Goal: Task Accomplishment & Management: Complete application form

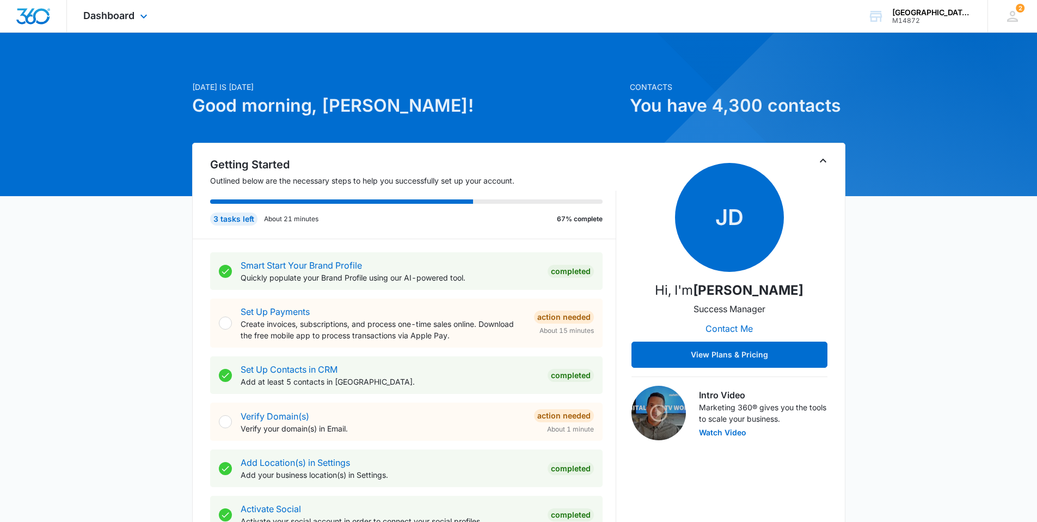
click at [148, 23] on div "Dashboard Apps Reputation Websites Forms CRM Email Social Content Ads Intellige…" at bounding box center [117, 16] width 100 height 32
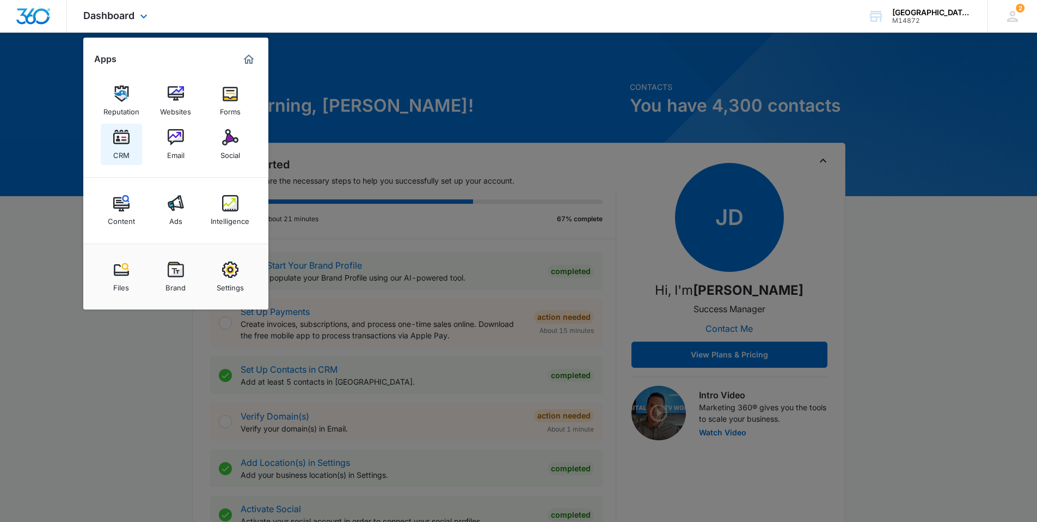
click at [131, 139] on link "CRM" at bounding box center [121, 144] width 41 height 41
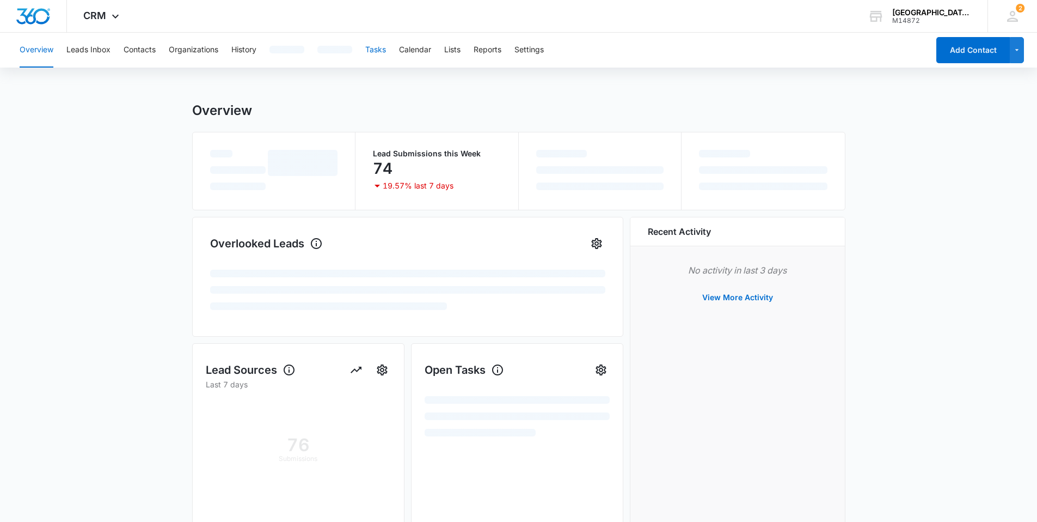
click at [388, 53] on div "Overview Leads Inbox Contacts Organizations History Tasks Calendar Lists Report…" at bounding box center [471, 50] width 916 height 35
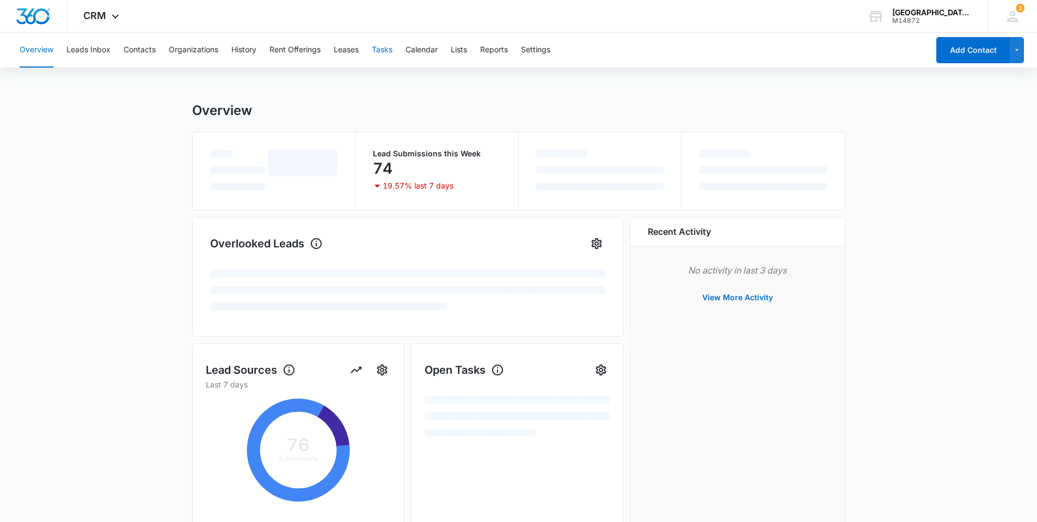
click at [381, 51] on button "Tasks" at bounding box center [382, 50] width 21 height 35
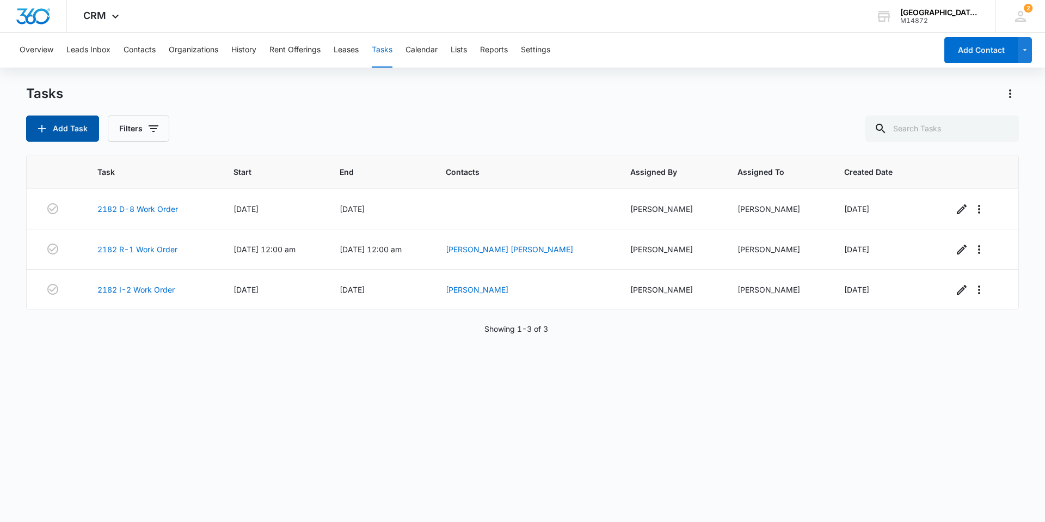
click at [69, 124] on button "Add Task" at bounding box center [62, 128] width 73 height 26
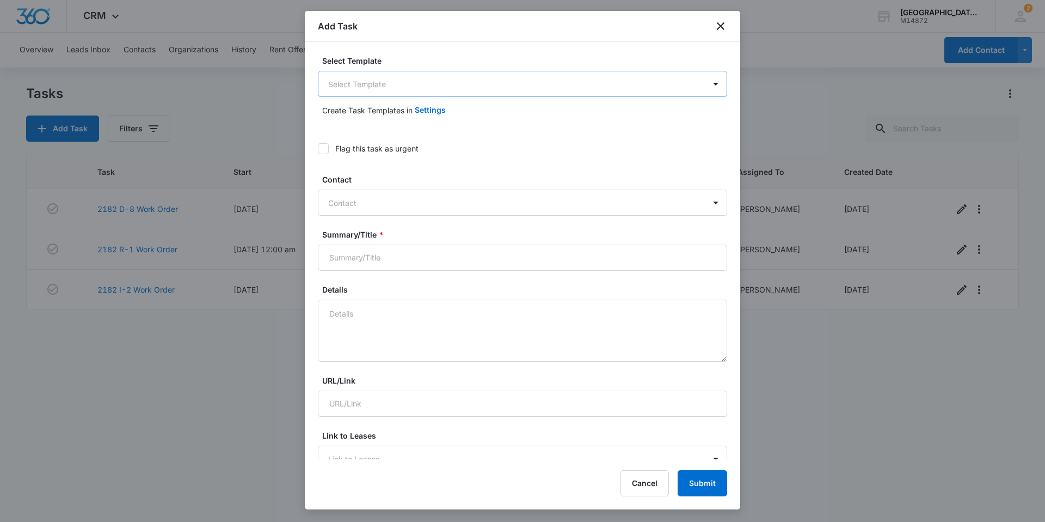
click at [447, 88] on body "CRM Apps Reputation Websites Forms CRM Email Social Content Ads Intelligence Fi…" at bounding box center [522, 261] width 1045 height 522
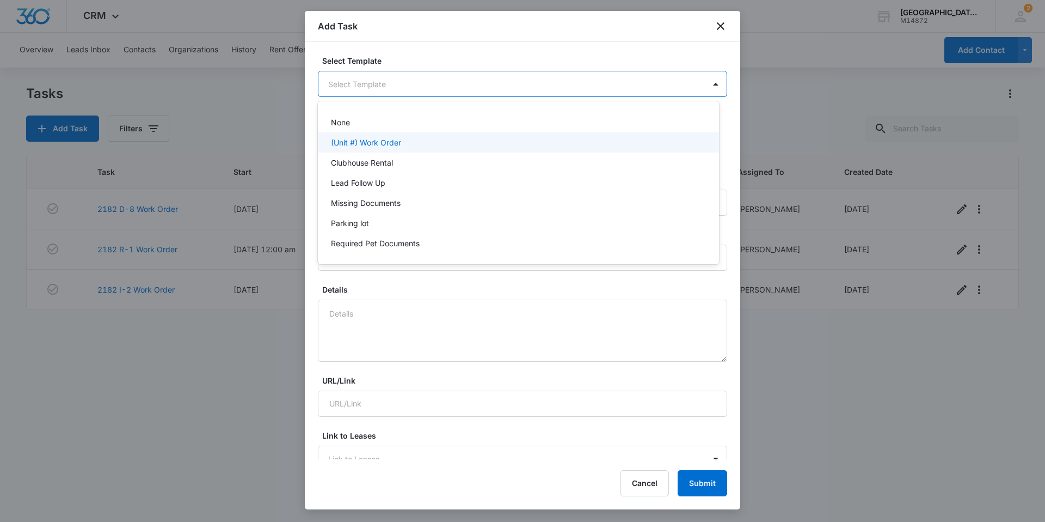
click at [410, 137] on div "(Unit #) Work Order" at bounding box center [517, 142] width 373 height 11
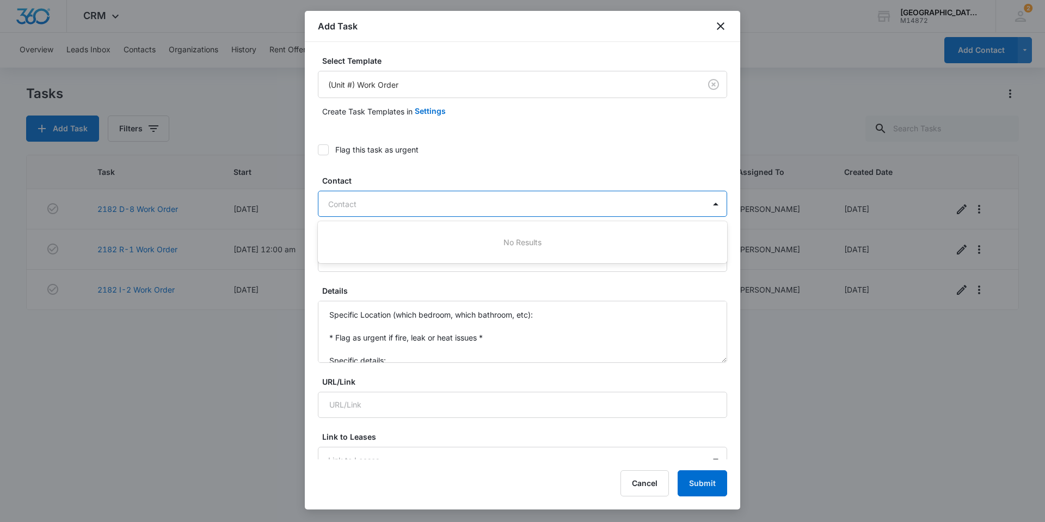
click at [418, 199] on div at bounding box center [516, 204] width 376 height 14
click at [477, 154] on label "Flag this task as urgent" at bounding box center [522, 149] width 409 height 11
click at [318, 150] on input "Flag this task as urgent" at bounding box center [318, 150] width 0 height 0
click at [391, 149] on div "Flag this task as urgent" at bounding box center [376, 149] width 83 height 11
click at [318, 150] on input "Flag this task as urgent" at bounding box center [318, 150] width 0 height 0
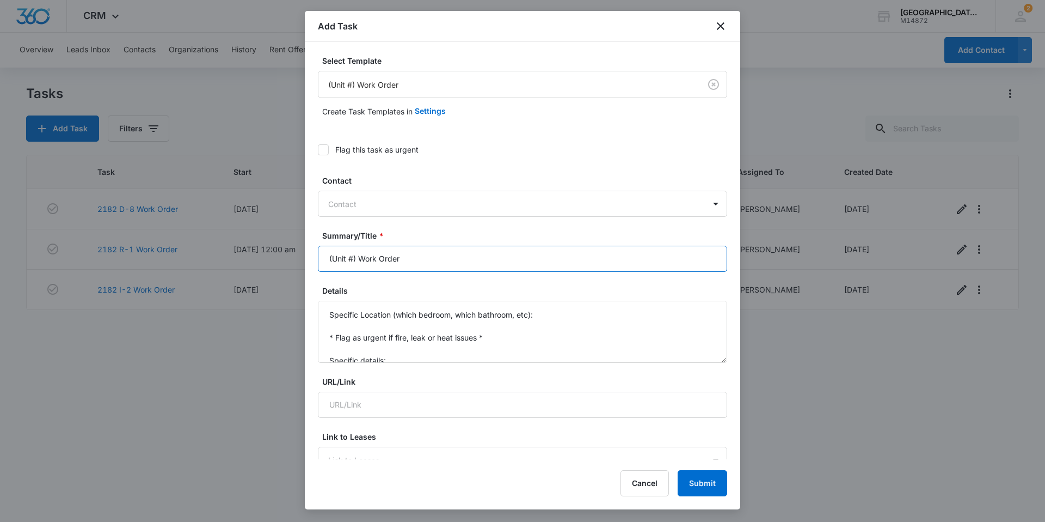
drag, startPoint x: 354, startPoint y: 258, endPoint x: 281, endPoint y: 246, distance: 73.9
click at [283, 253] on body "CRM Apps Reputation Websites Forms CRM Email Social Content Ads Intelligence Fi…" at bounding box center [522, 261] width 1045 height 522
type input "2035 Q-8 Work Order"
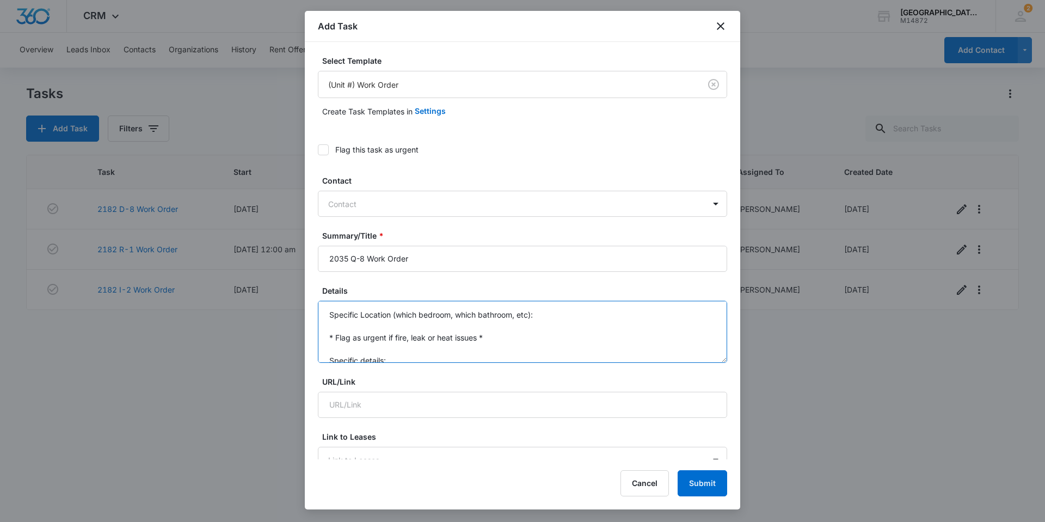
drag, startPoint x: 359, startPoint y: 347, endPoint x: 315, endPoint y: 274, distance: 85.0
click at [315, 274] on div "Select Template (Unit #) Work Order Create Task Templates in Settings Flag this…" at bounding box center [523, 250] width 436 height 417
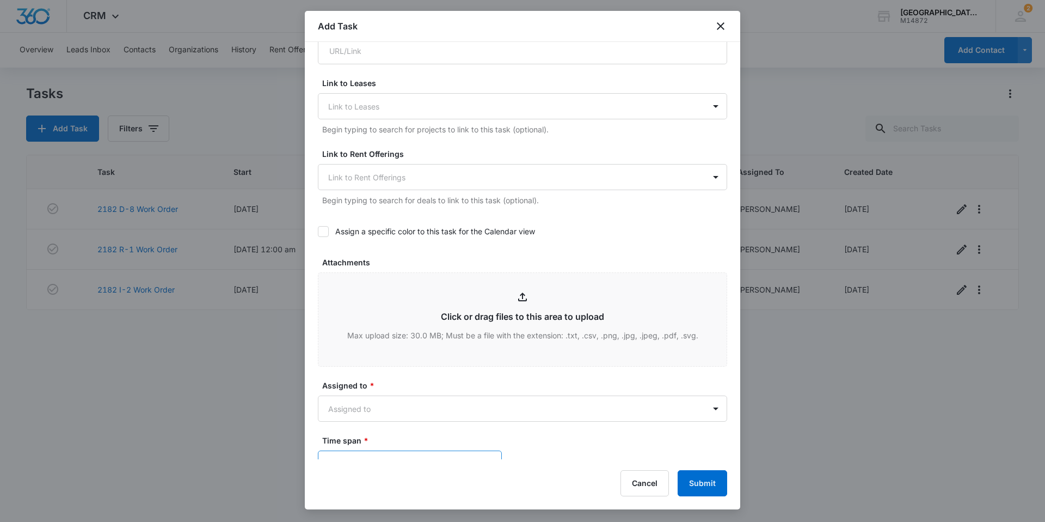
scroll to position [544, 0]
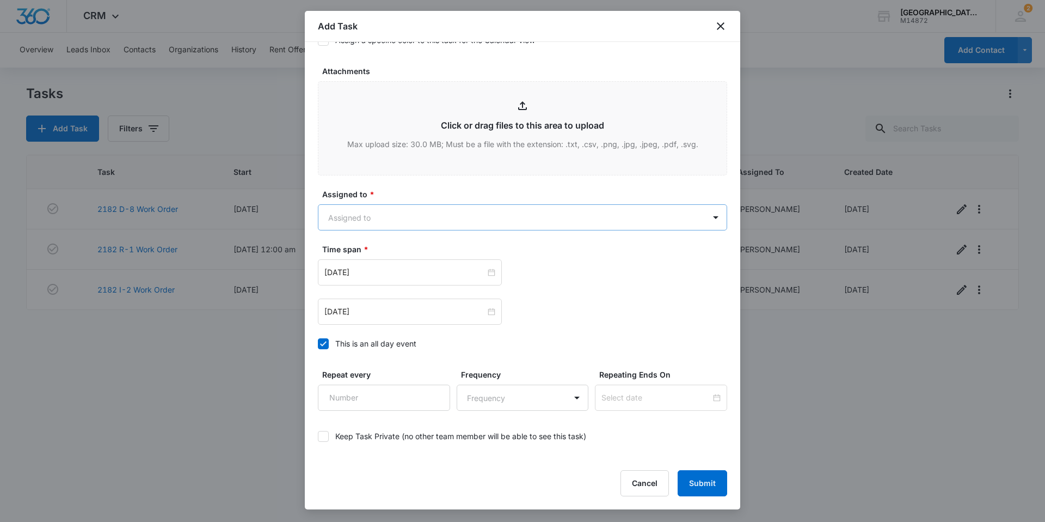
type textarea "Dishwasher making whirring/buzzing sound"
click at [406, 220] on body "CRM Apps Reputation Websites Forms CRM Email Social Content Ads Intelligence Fi…" at bounding box center [522, 261] width 1045 height 522
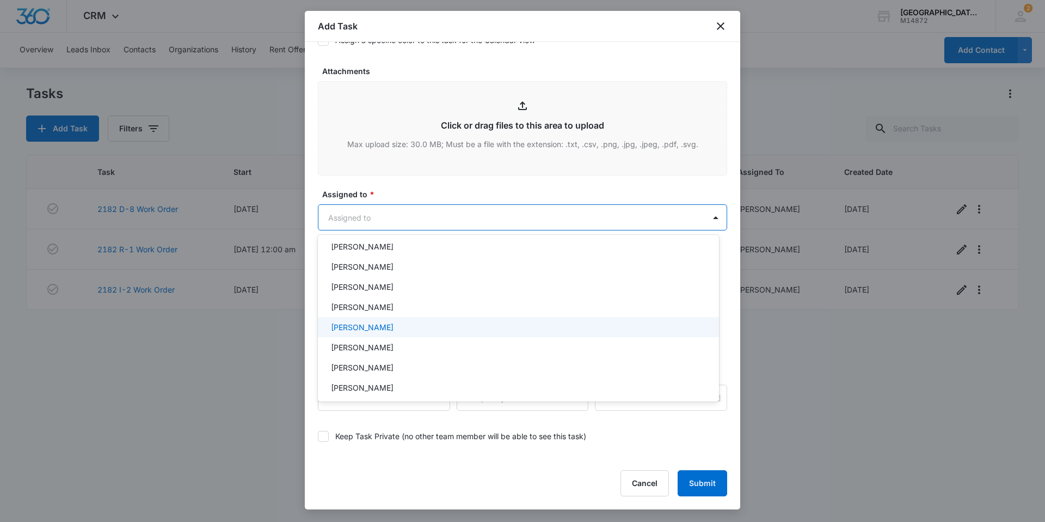
scroll to position [109, 0]
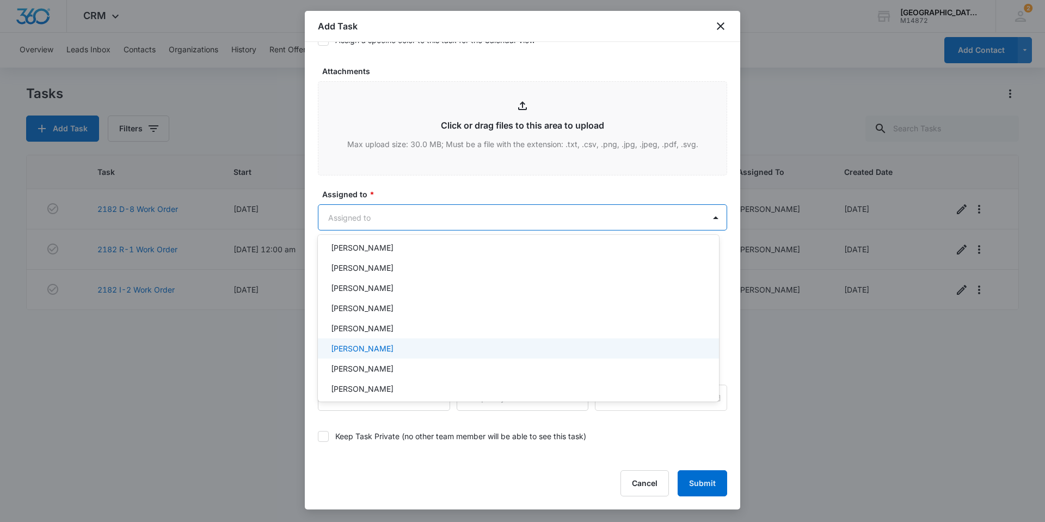
click at [415, 348] on div "[PERSON_NAME]" at bounding box center [517, 347] width 373 height 11
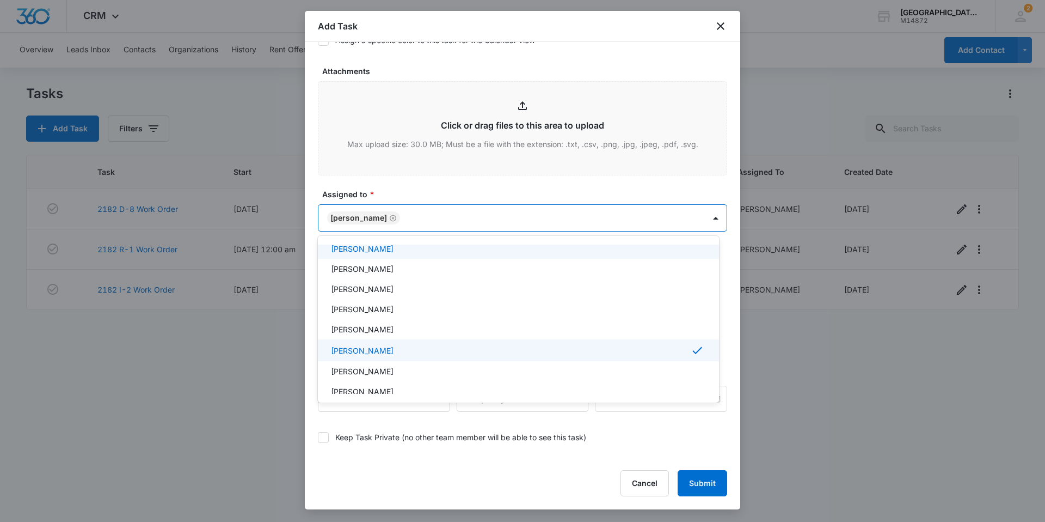
click at [435, 195] on div at bounding box center [522, 261] width 1045 height 522
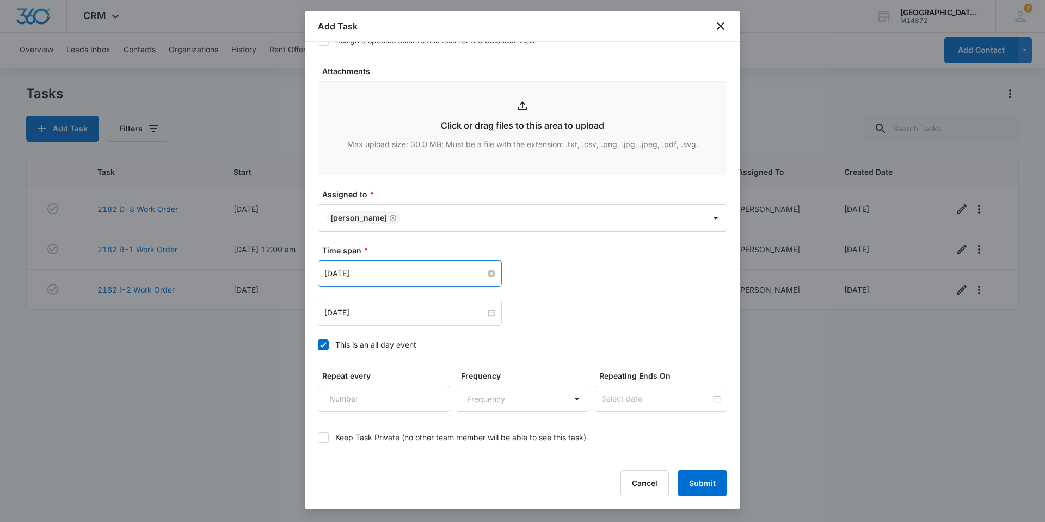
click at [393, 268] on input "[DATE]" at bounding box center [404, 273] width 161 height 12
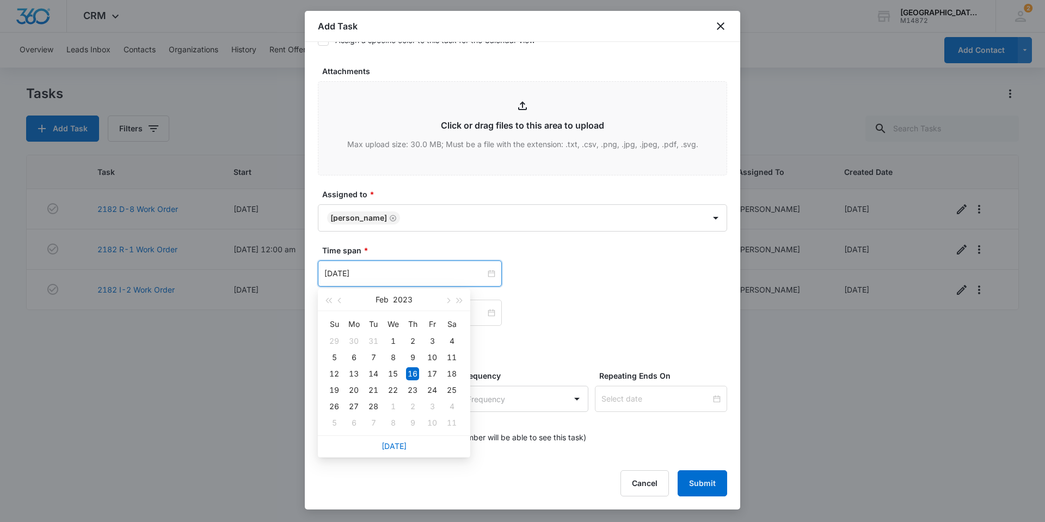
click at [388, 452] on div "[DATE]" at bounding box center [394, 446] width 152 height 22
click at [390, 442] on link "[DATE]" at bounding box center [394, 445] width 25 height 9
type input "[DATE]"
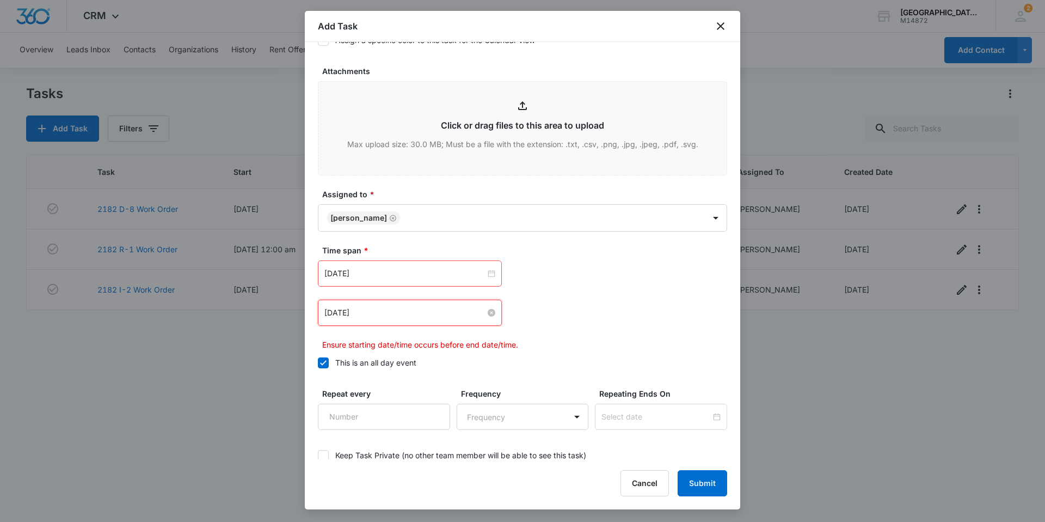
click at [387, 317] on input "[DATE]" at bounding box center [404, 313] width 161 height 12
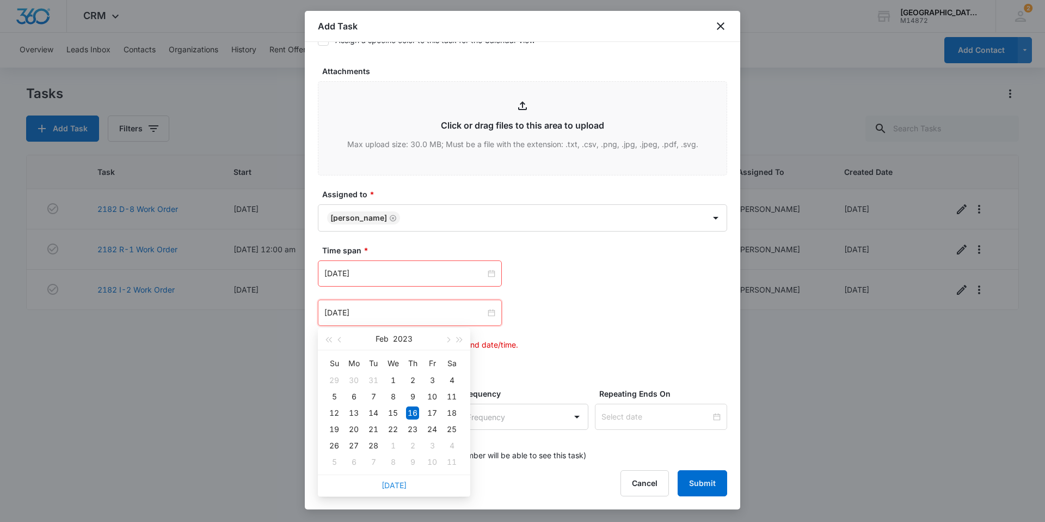
drag, startPoint x: 394, startPoint y: 486, endPoint x: 395, endPoint y: 479, distance: 7.2
click at [394, 485] on link "[DATE]" at bounding box center [394, 484] width 25 height 9
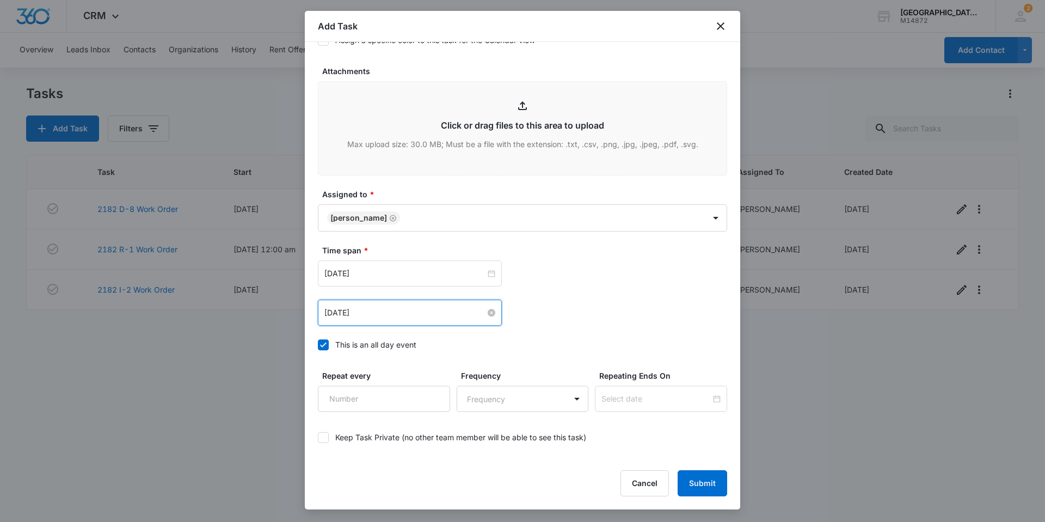
click at [390, 313] on input "[DATE]" at bounding box center [404, 313] width 161 height 12
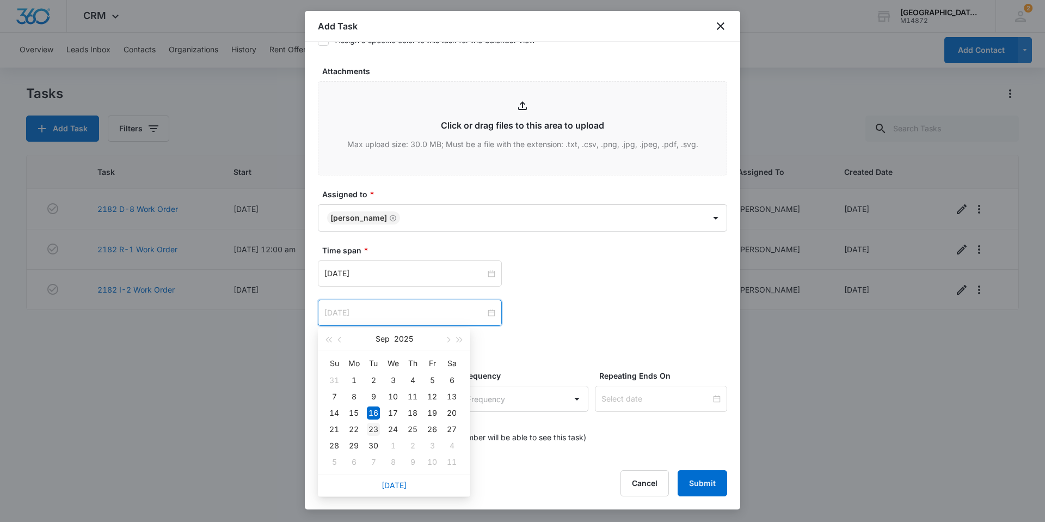
type input "[DATE]"
click at [376, 431] on div "23" at bounding box center [373, 428] width 13 height 13
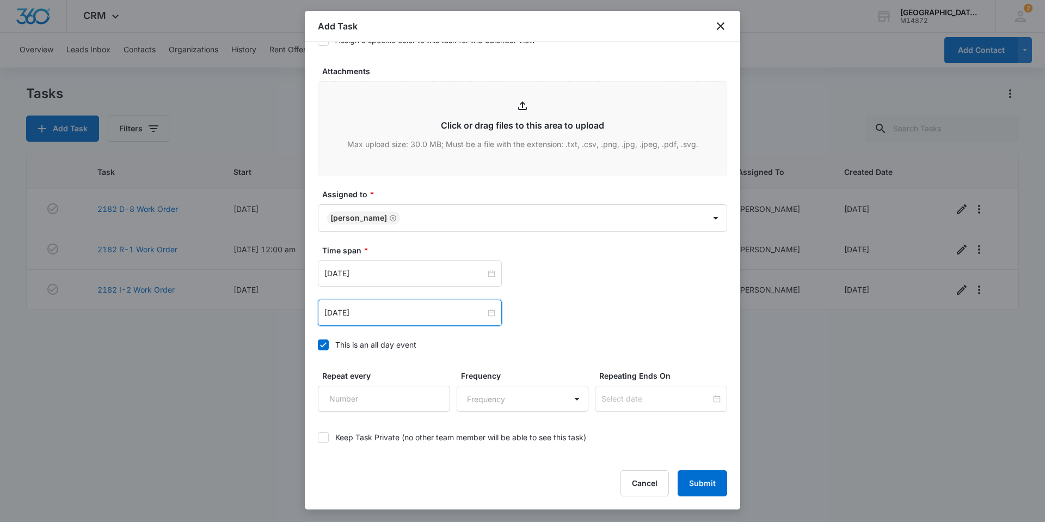
click at [392, 344] on div "This is an all day event" at bounding box center [375, 344] width 81 height 11
click at [318, 345] on input "This is an all day event" at bounding box center [318, 345] width 0 height 0
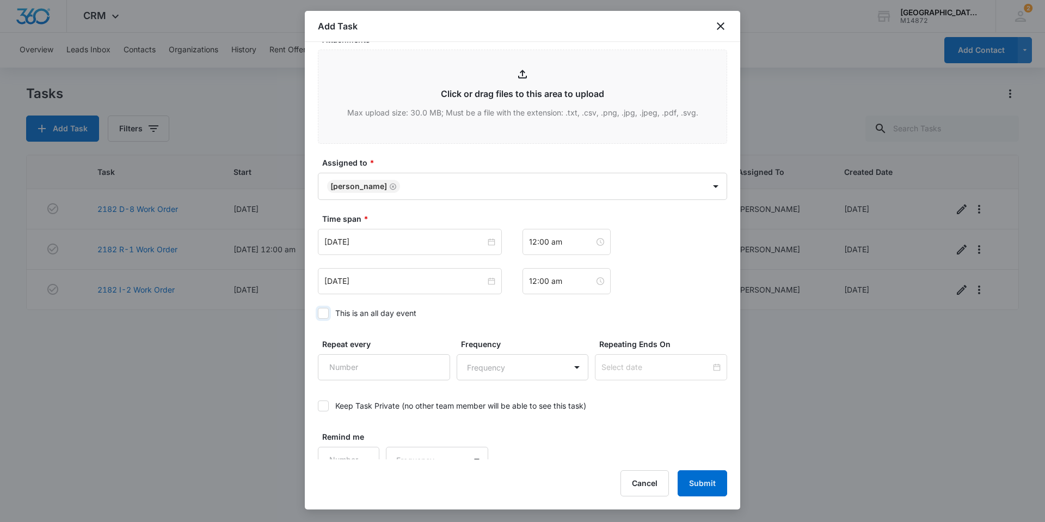
scroll to position [590, 0]
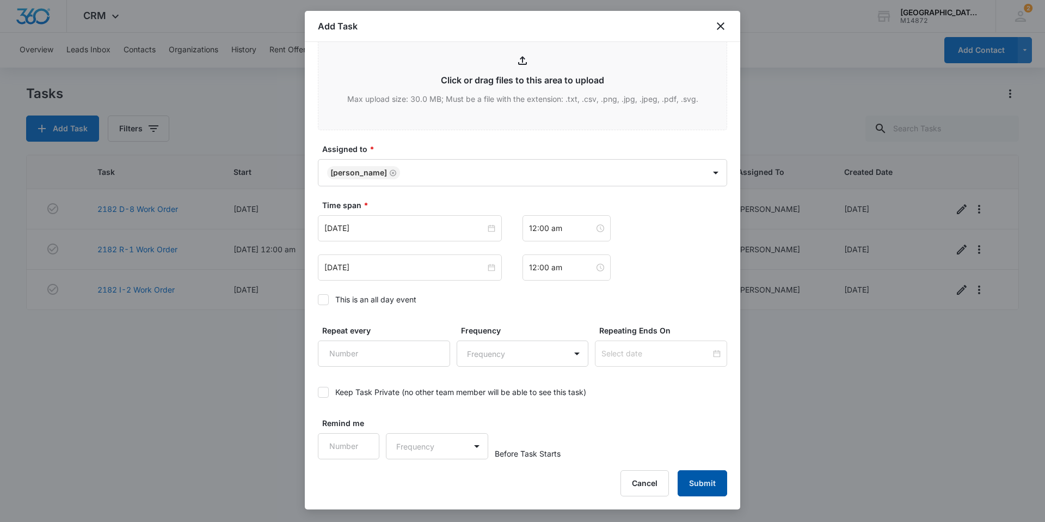
click at [708, 478] on button "Submit" at bounding box center [703, 483] width 50 height 26
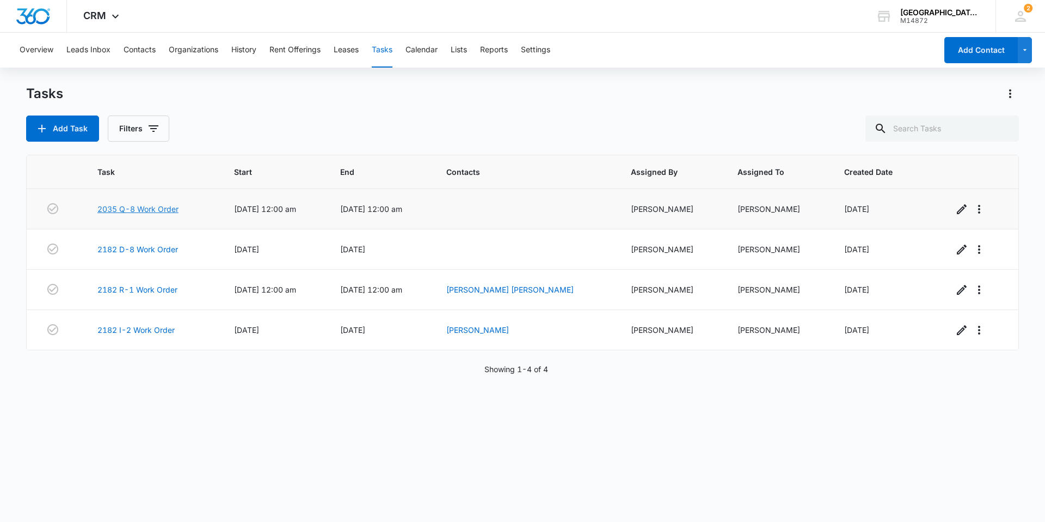
click at [142, 206] on link "2035 Q-8 Work Order" at bounding box center [137, 208] width 81 height 11
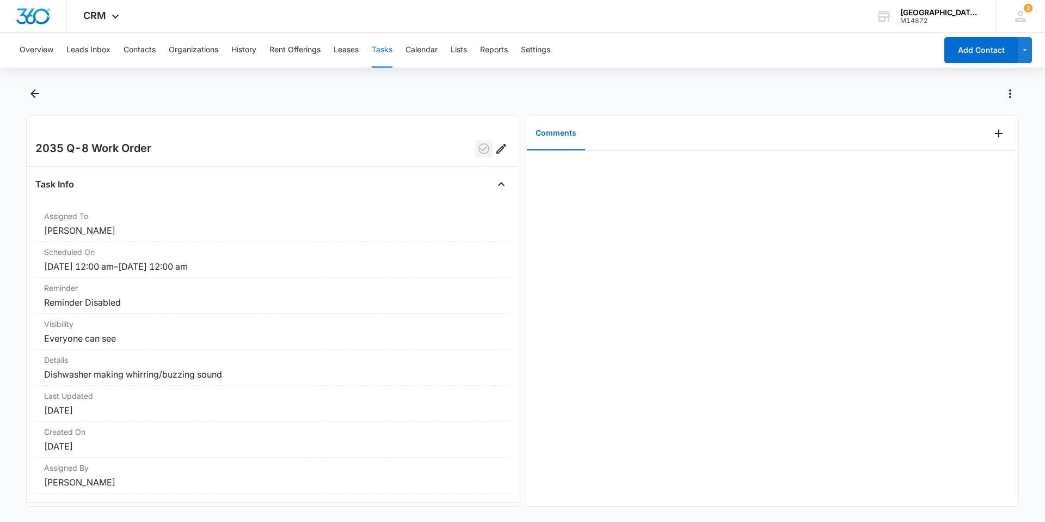
drag, startPoint x: 483, startPoint y: 152, endPoint x: 532, endPoint y: 100, distance: 71.2
click at [547, 94] on div "2035 Q-8 Work Order Task Info Assigned To Jonathan Guptill Scheduled On 2/16/23…" at bounding box center [522, 295] width 993 height 421
click at [498, 146] on icon "Edit" at bounding box center [501, 148] width 13 height 13
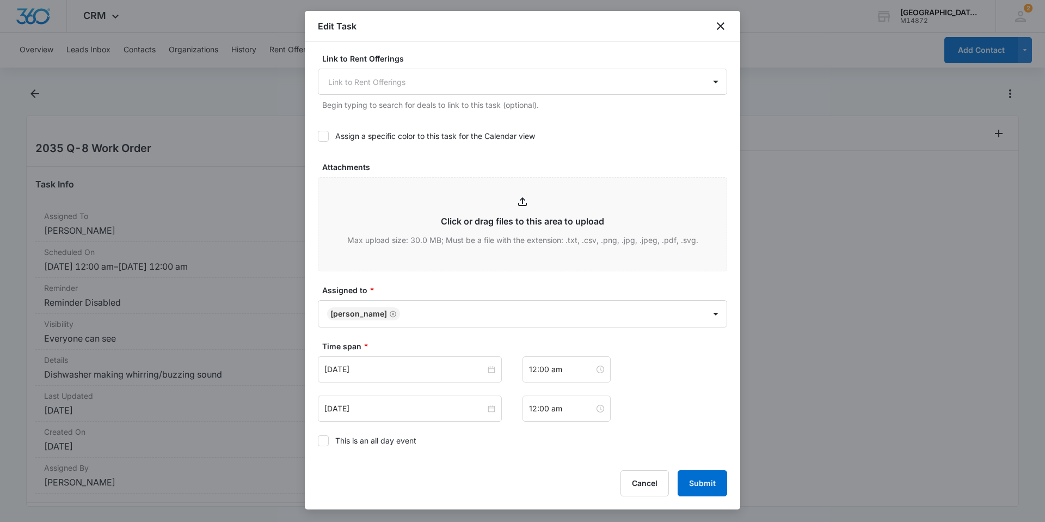
scroll to position [436, 0]
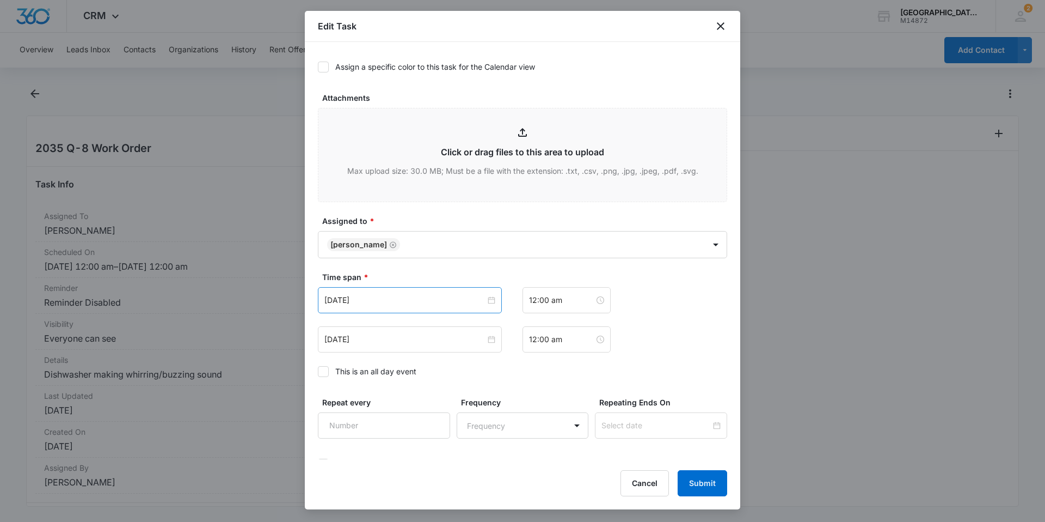
click at [445, 289] on div "[DATE]" at bounding box center [410, 300] width 184 height 26
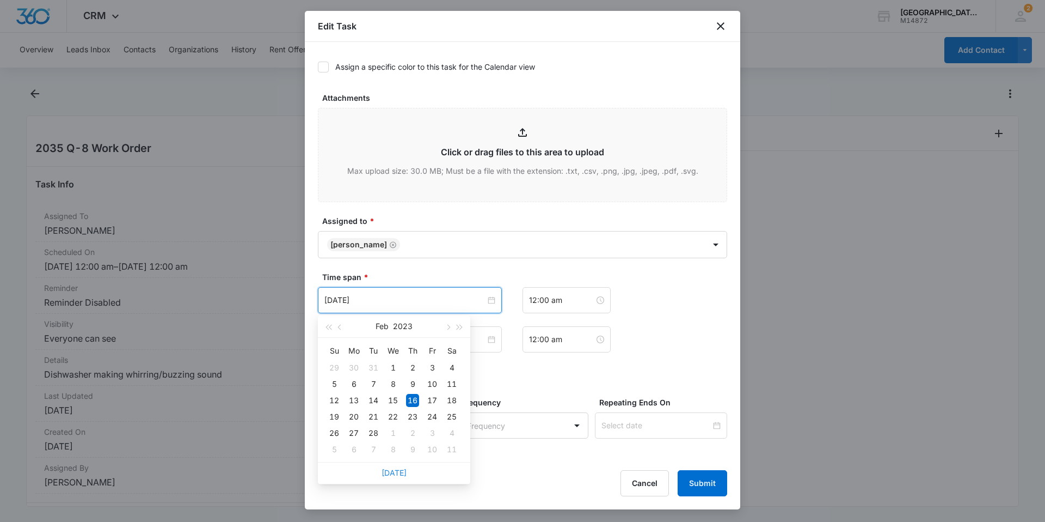
click at [390, 469] on link "[DATE]" at bounding box center [394, 472] width 25 height 9
type input "[DATE]"
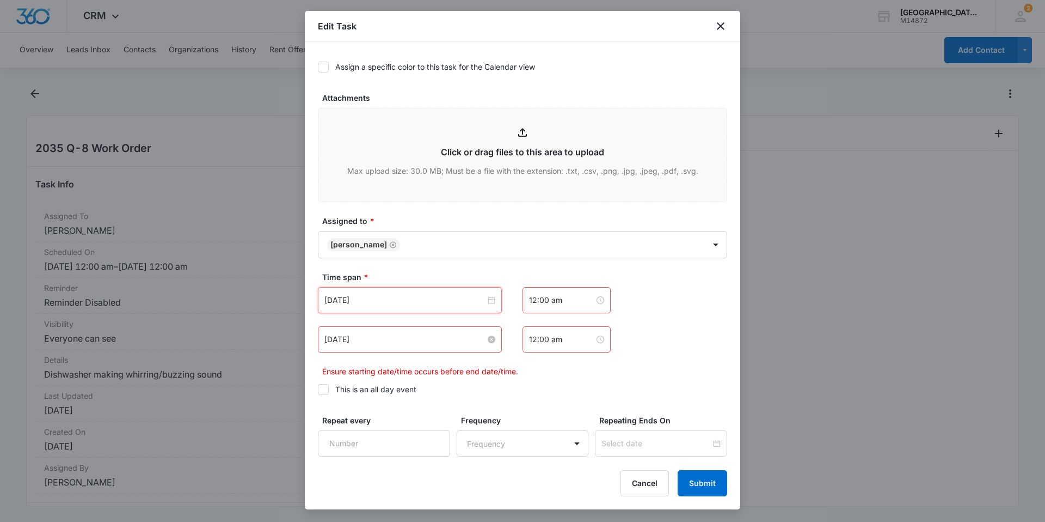
click at [392, 344] on input "[DATE]" at bounding box center [404, 339] width 161 height 12
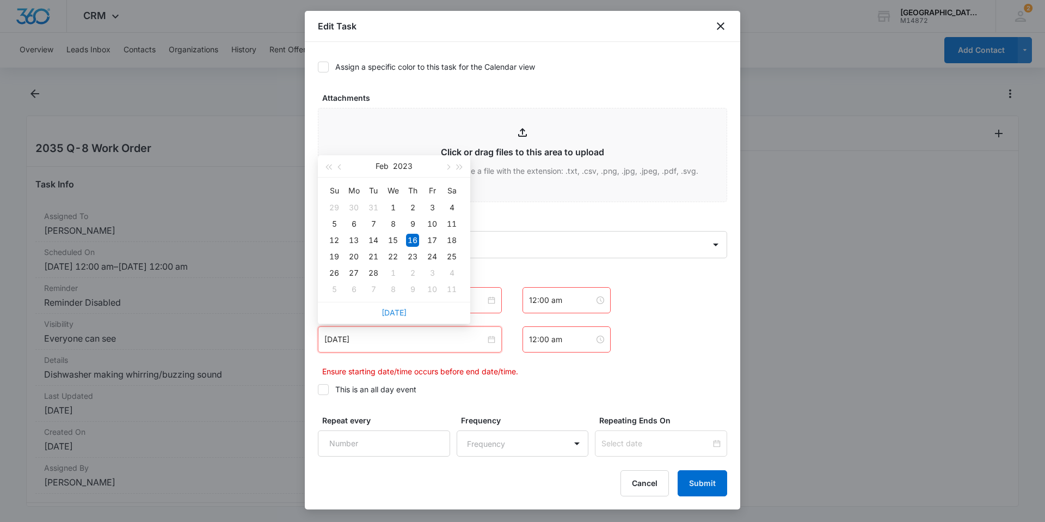
click at [396, 312] on link "[DATE]" at bounding box center [394, 312] width 25 height 9
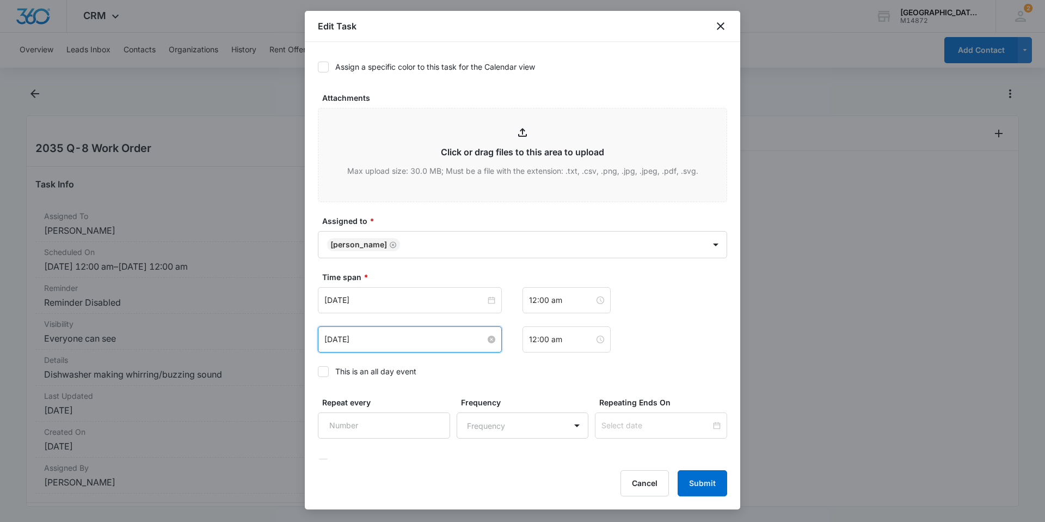
click at [390, 339] on input "[DATE]" at bounding box center [404, 339] width 161 height 12
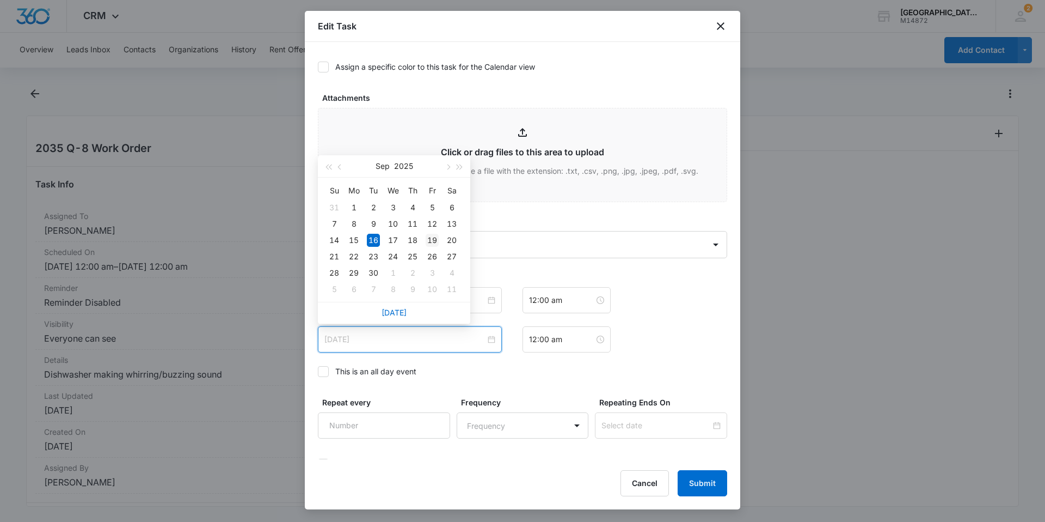
click at [440, 241] on td "19" at bounding box center [432, 240] width 20 height 16
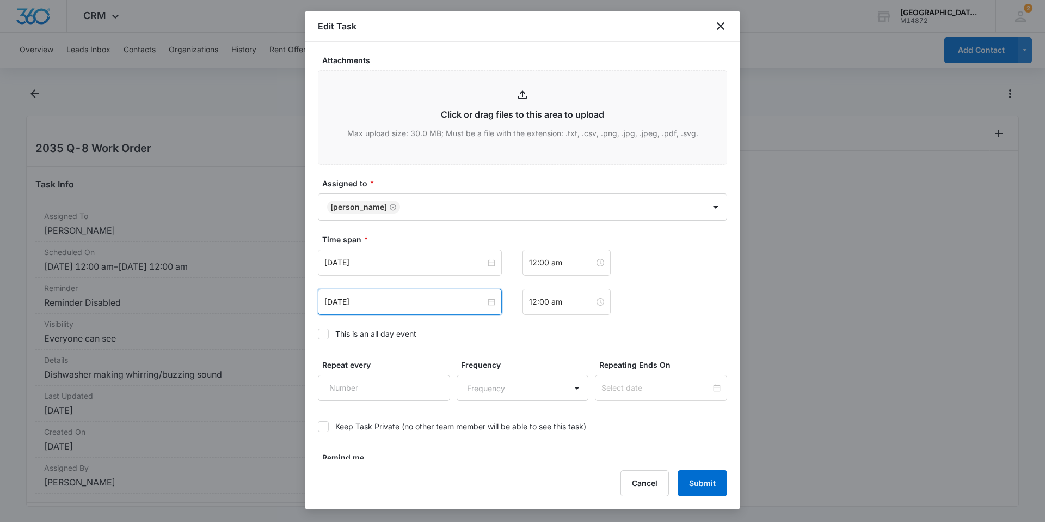
scroll to position [507, 0]
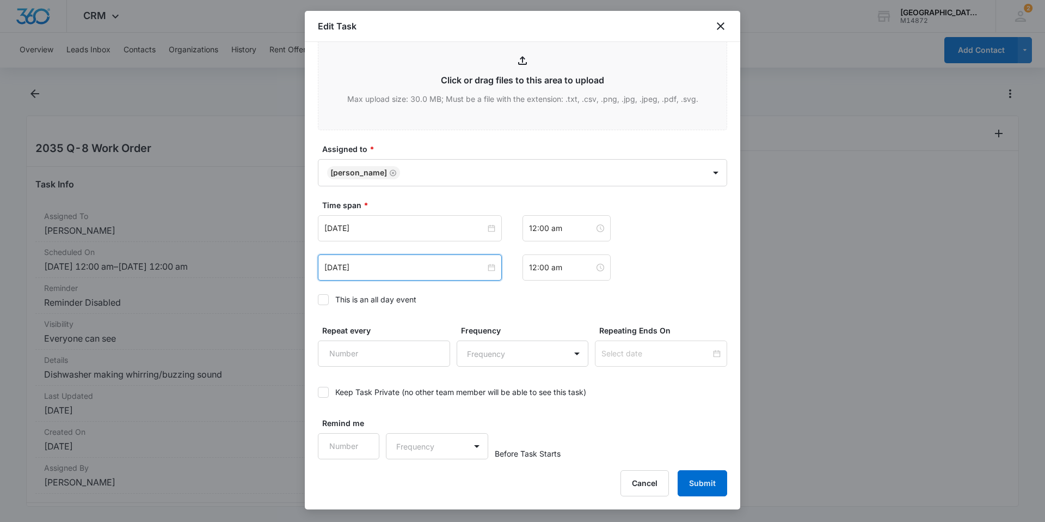
click at [388, 258] on div "Sep 19, 2025" at bounding box center [410, 267] width 184 height 26
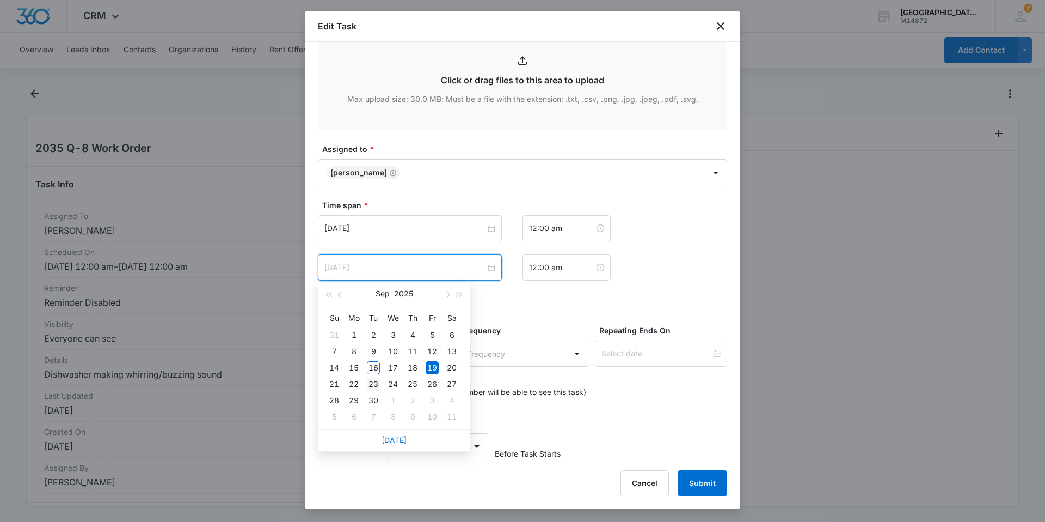
type input "[DATE]"
click at [373, 382] on div "23" at bounding box center [373, 383] width 13 height 13
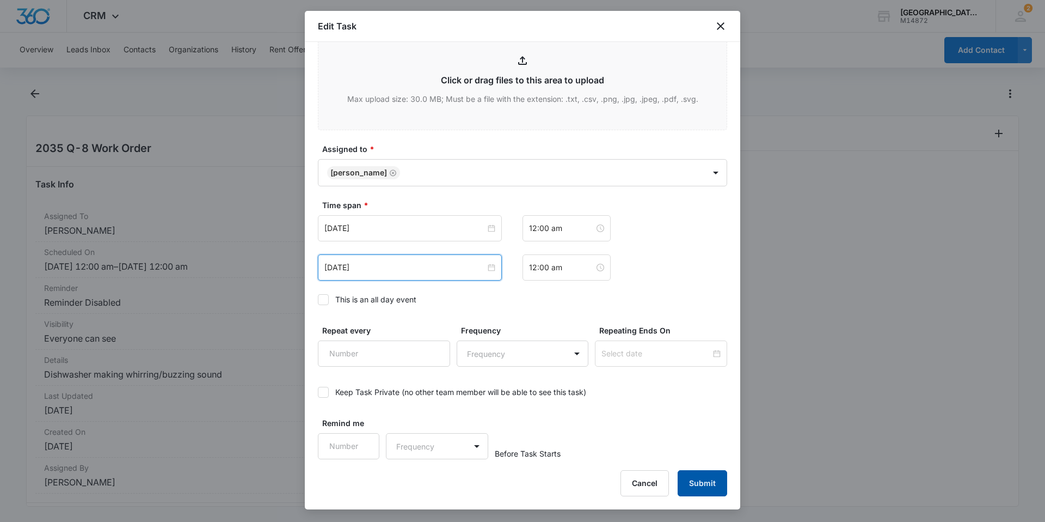
click at [710, 485] on button "Submit" at bounding box center [703, 483] width 50 height 26
